Goal: Transaction & Acquisition: Purchase product/service

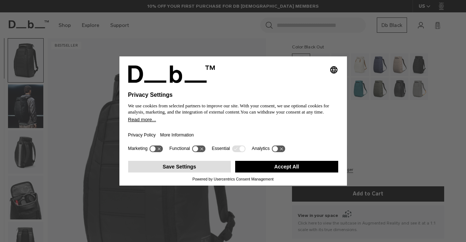
click at [203, 169] on button "Save Settings" at bounding box center [179, 167] width 103 height 12
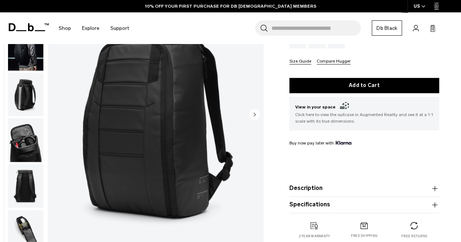
scroll to position [146, 0]
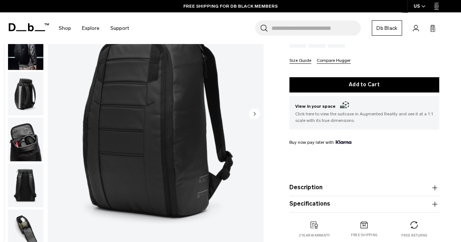
click at [254, 112] on circle "Next slide" at bounding box center [254, 113] width 11 height 11
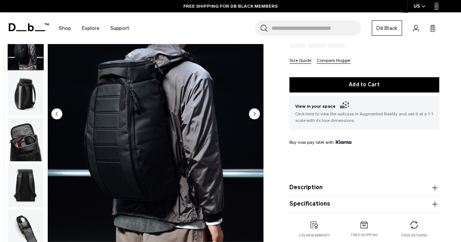
scroll to position [46, 0]
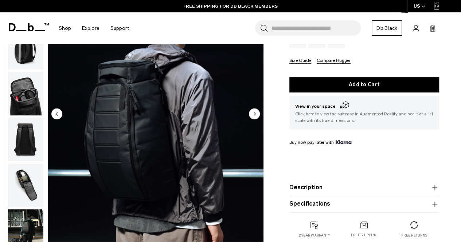
click at [254, 112] on circle "Next slide" at bounding box center [254, 113] width 11 height 11
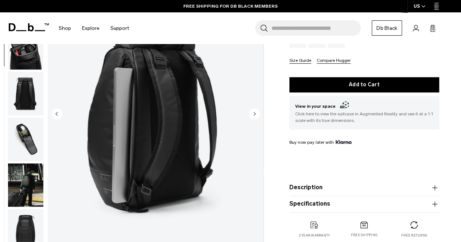
click at [254, 112] on circle "Next slide" at bounding box center [254, 113] width 11 height 11
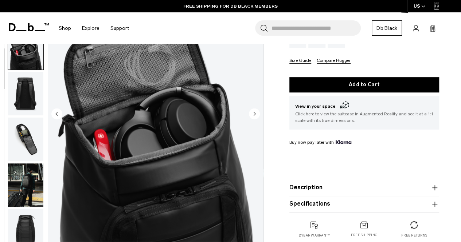
scroll to position [138, 0]
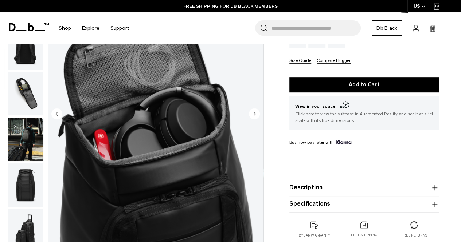
click at [254, 112] on circle "Next slide" at bounding box center [254, 113] width 11 height 11
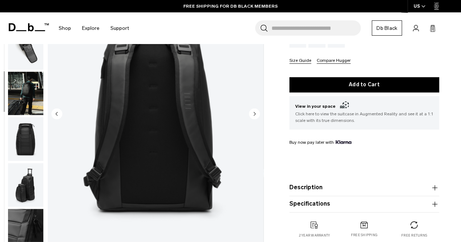
click at [254, 112] on circle "Next slide" at bounding box center [254, 113] width 11 height 11
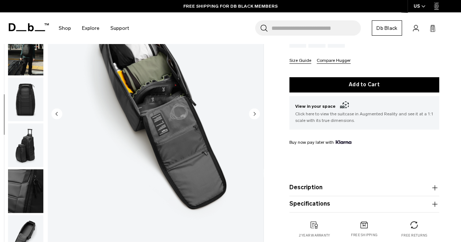
scroll to position [229, 0]
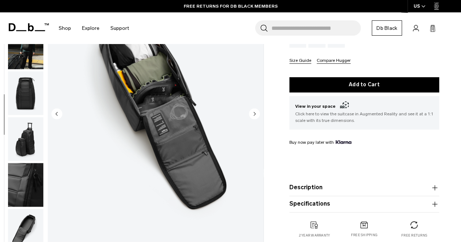
click at [254, 112] on circle "Next slide" at bounding box center [254, 113] width 11 height 11
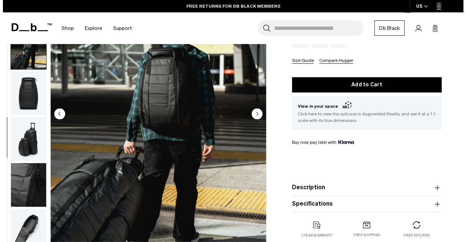
scroll to position [234, 0]
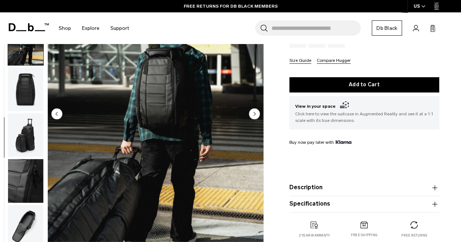
click at [254, 112] on circle "Next slide" at bounding box center [254, 113] width 11 height 11
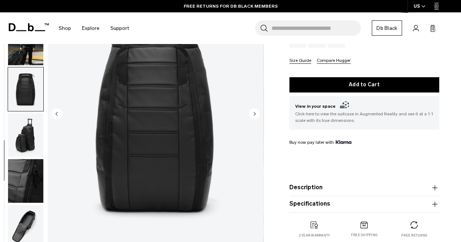
click at [254, 112] on circle "Next slide" at bounding box center [254, 113] width 11 height 11
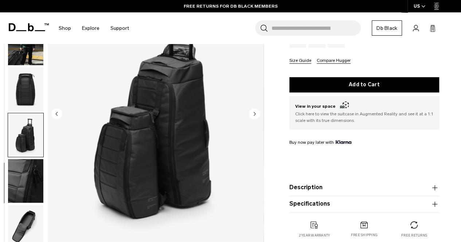
click at [254, 112] on circle "Next slide" at bounding box center [254, 113] width 11 height 11
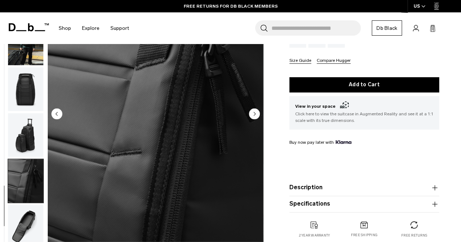
click at [254, 112] on circle "Next slide" at bounding box center [254, 113] width 11 height 11
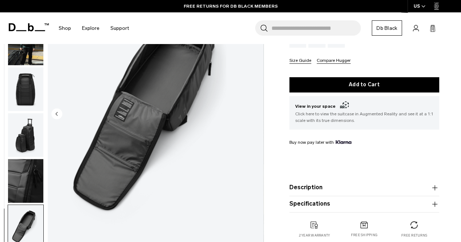
click at [254, 112] on img "11 / 11" at bounding box center [156, 114] width 216 height 269
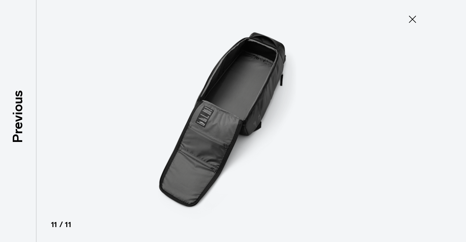
scroll to position [230, 0]
